Goal: Information Seeking & Learning: Learn about a topic

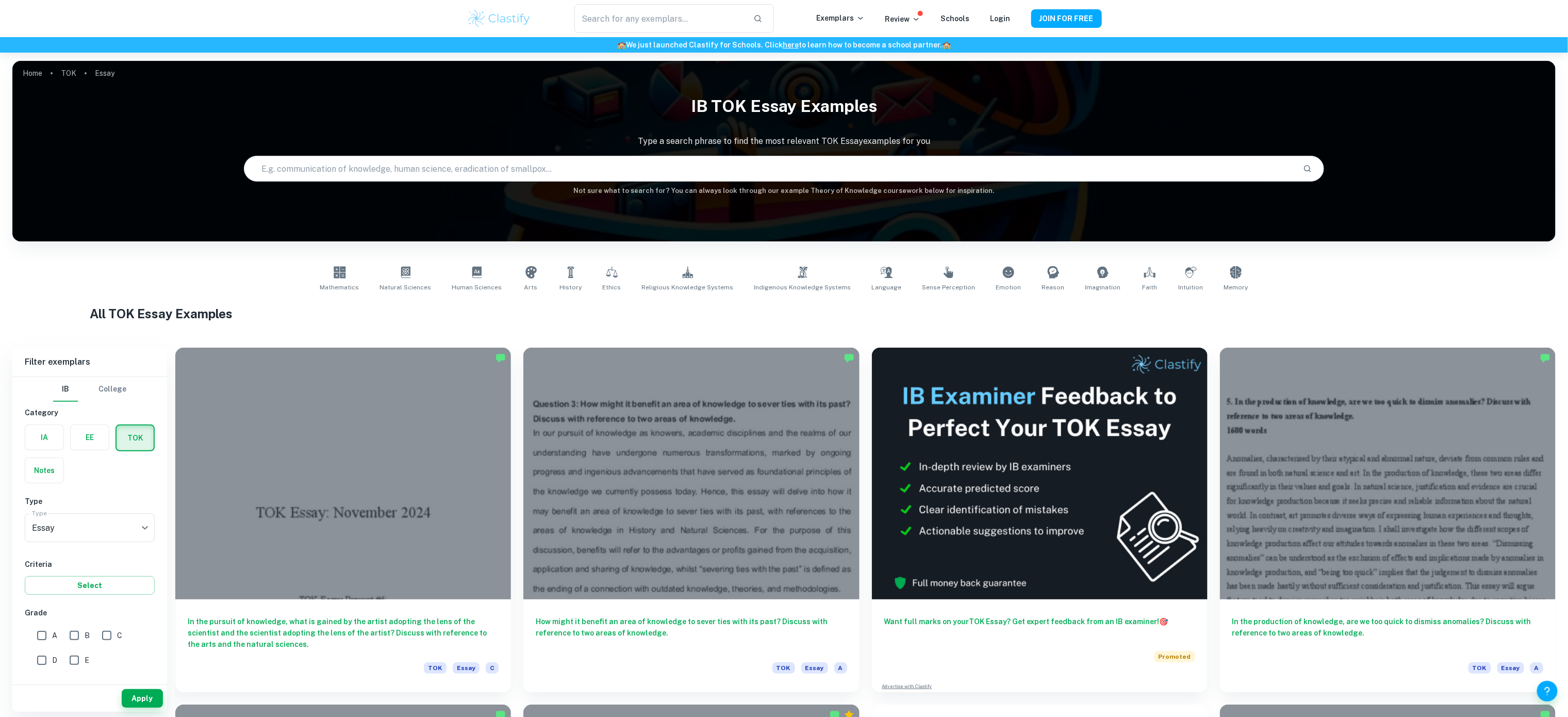
click at [351, 168] on input "text" at bounding box center [769, 168] width 1050 height 29
paste input "Does our responsibility to acquire knowledge vary according to the area of know…"
type input "Does our responsibility to acquire knowledge vary according to the area of know…"
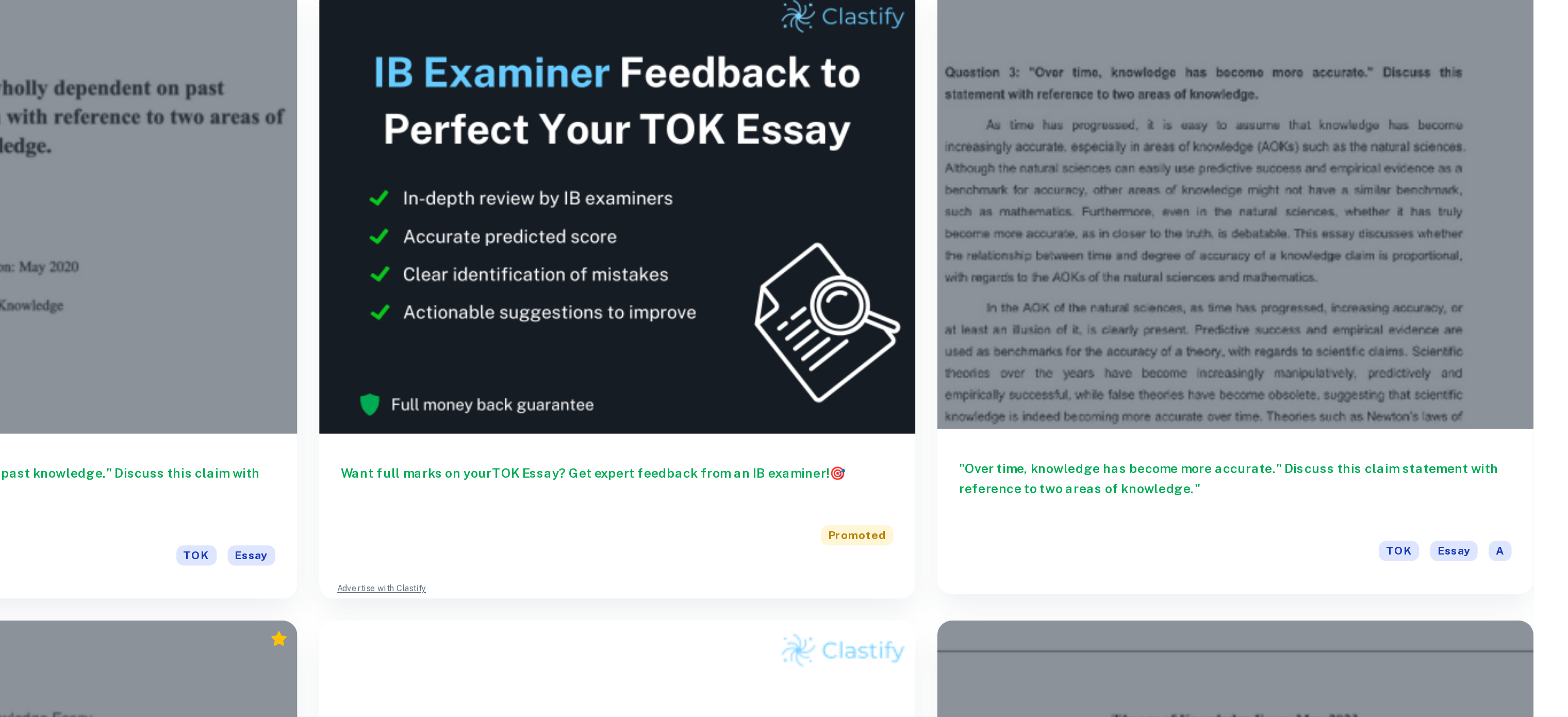
scroll to position [146, 0]
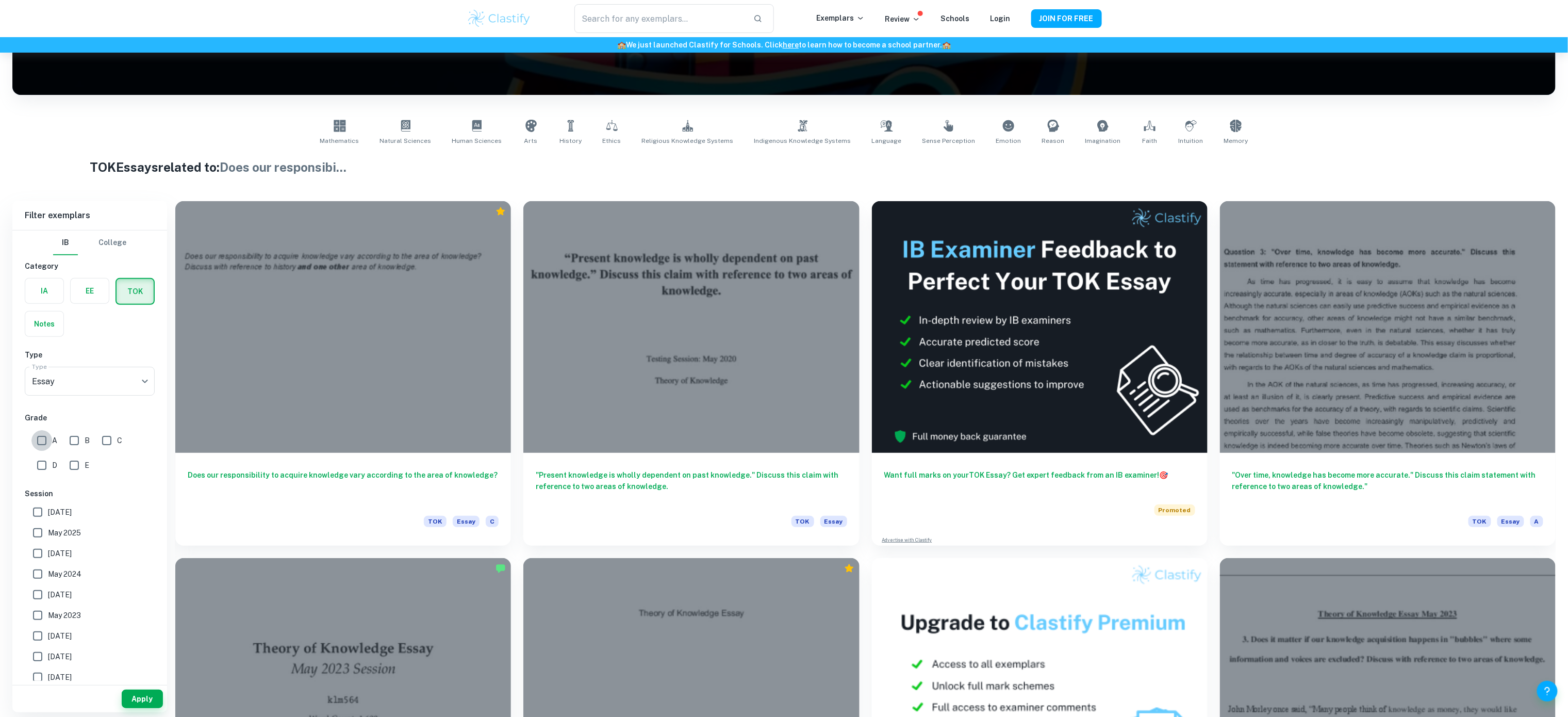
click at [45, 440] on input "A" at bounding box center [42, 441] width 21 height 21
checkbox input "true"
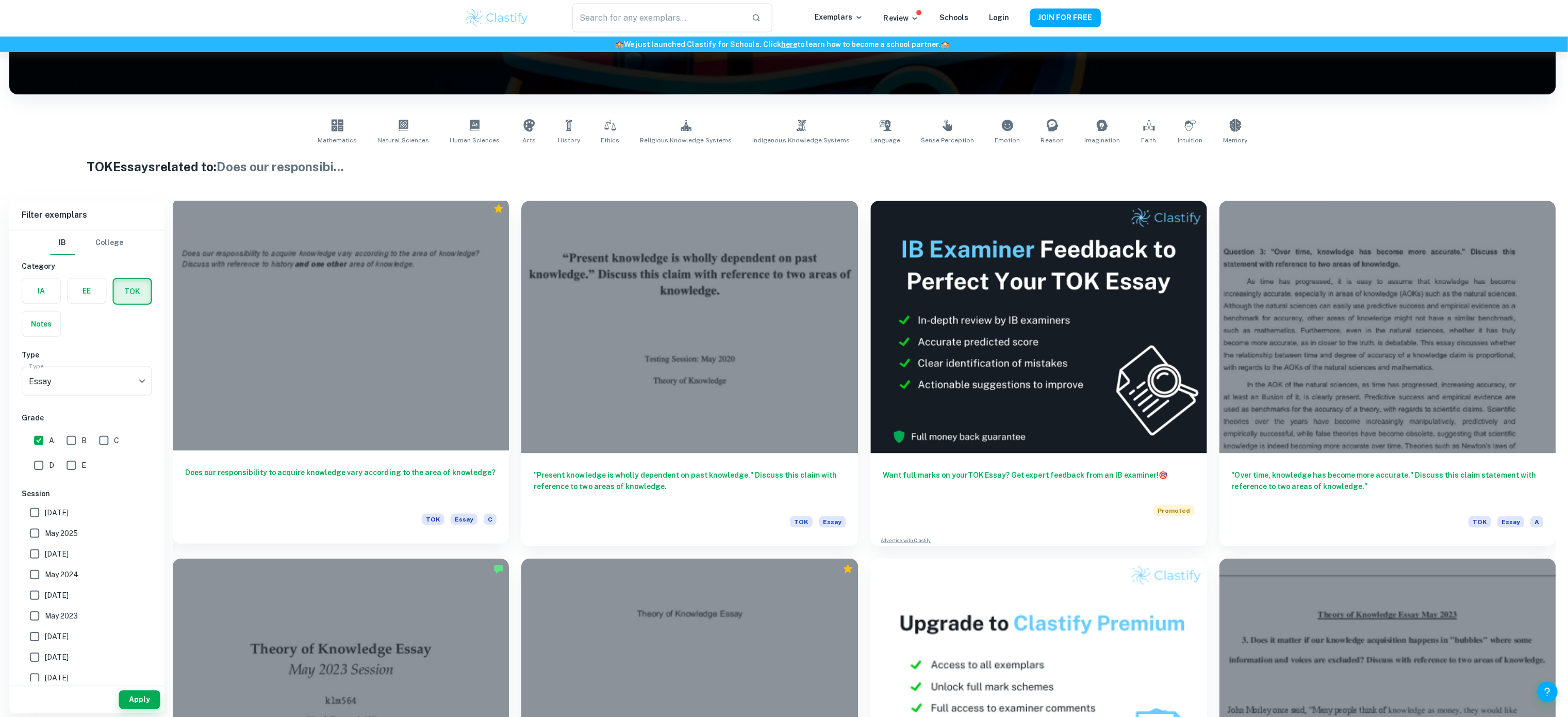
scroll to position [145, 0]
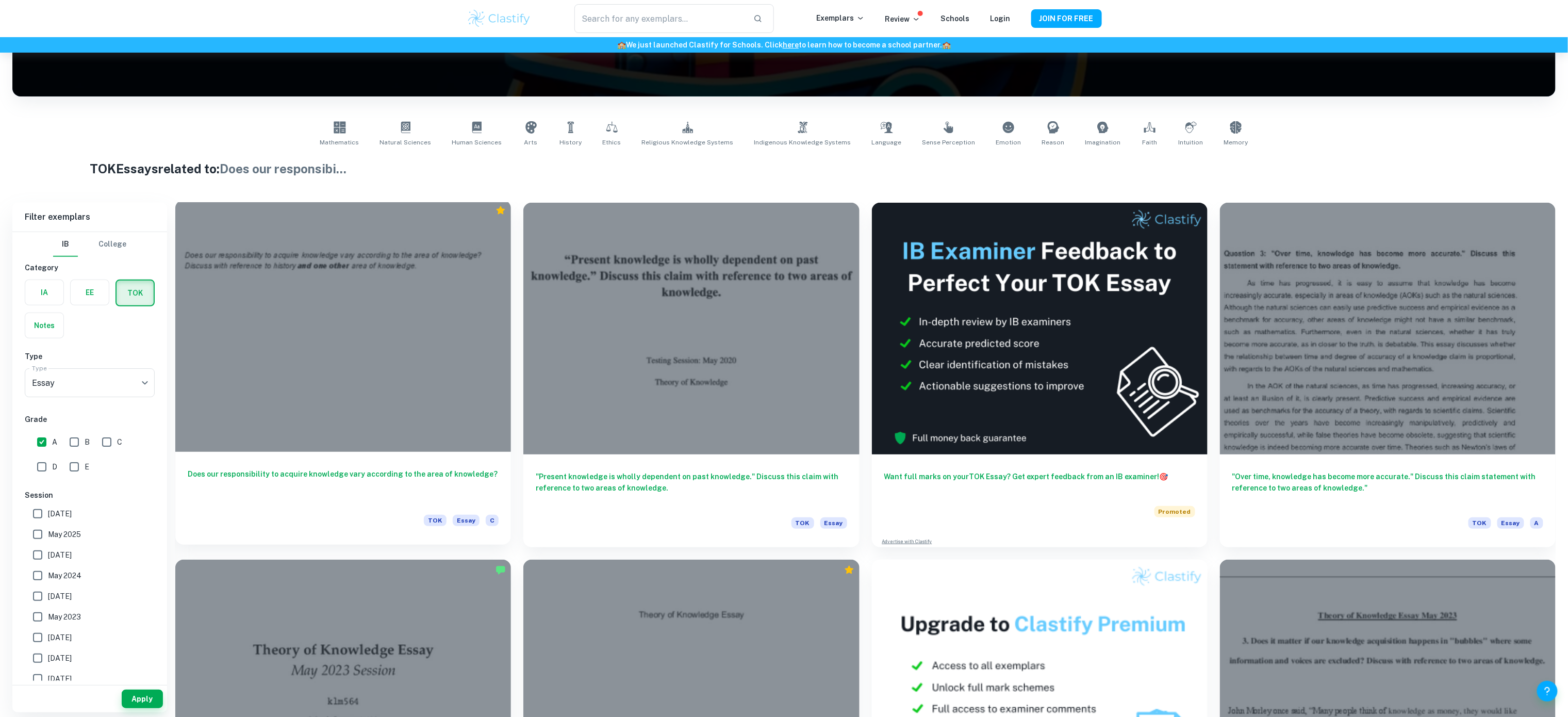
click at [422, 452] on div "Does our responsibility to acquire knowledge vary according to the area of know…" at bounding box center [343, 498] width 336 height 92
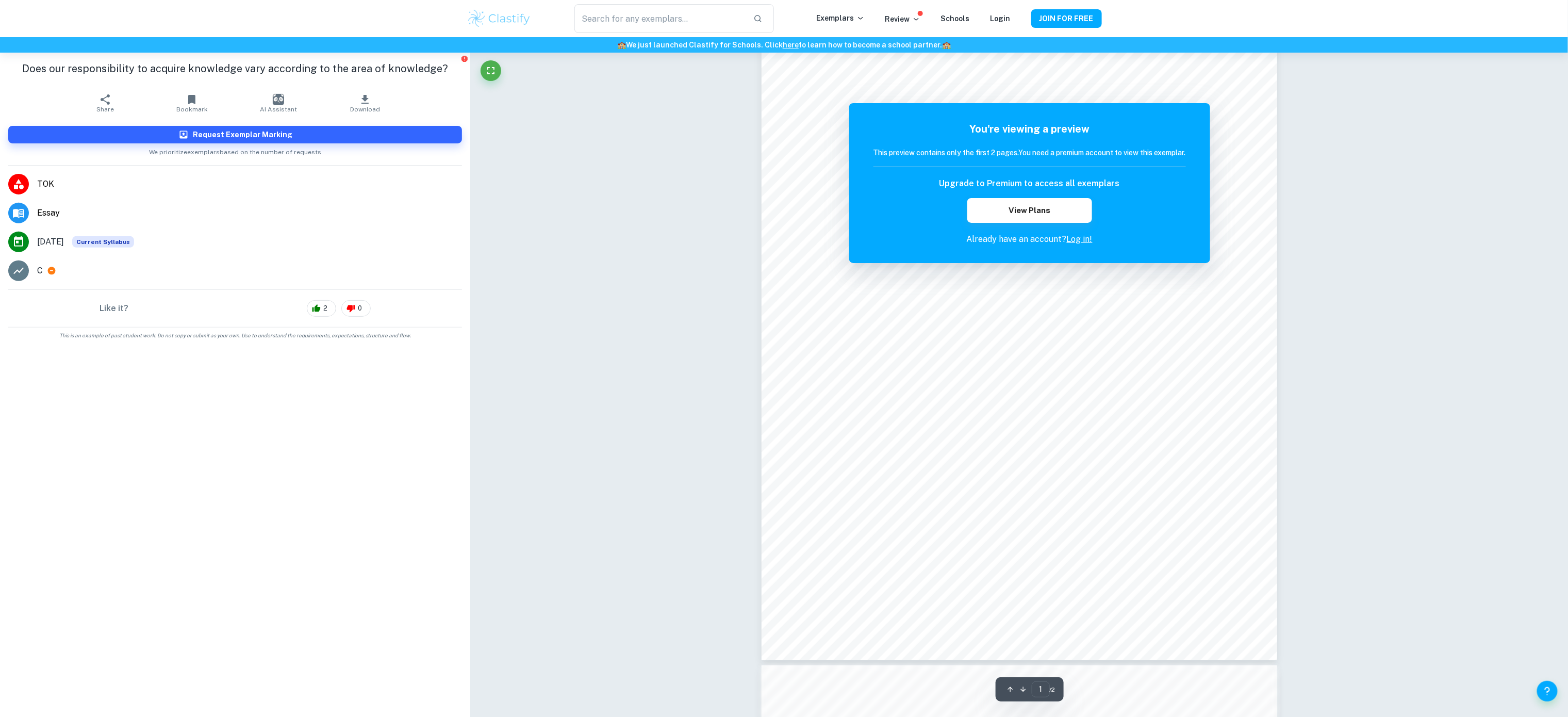
scroll to position [123, 0]
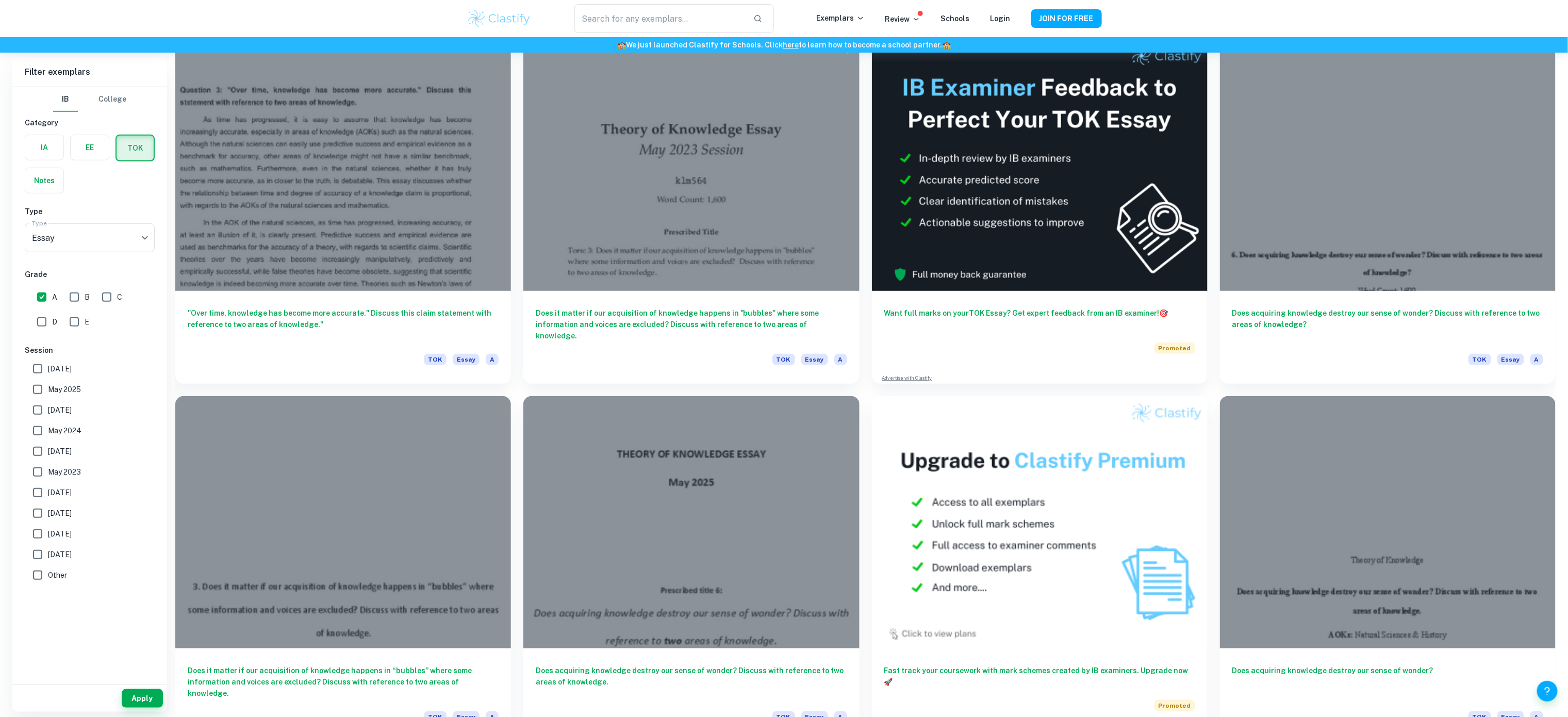
scroll to position [194, 0]
